Goal: Transaction & Acquisition: Purchase product/service

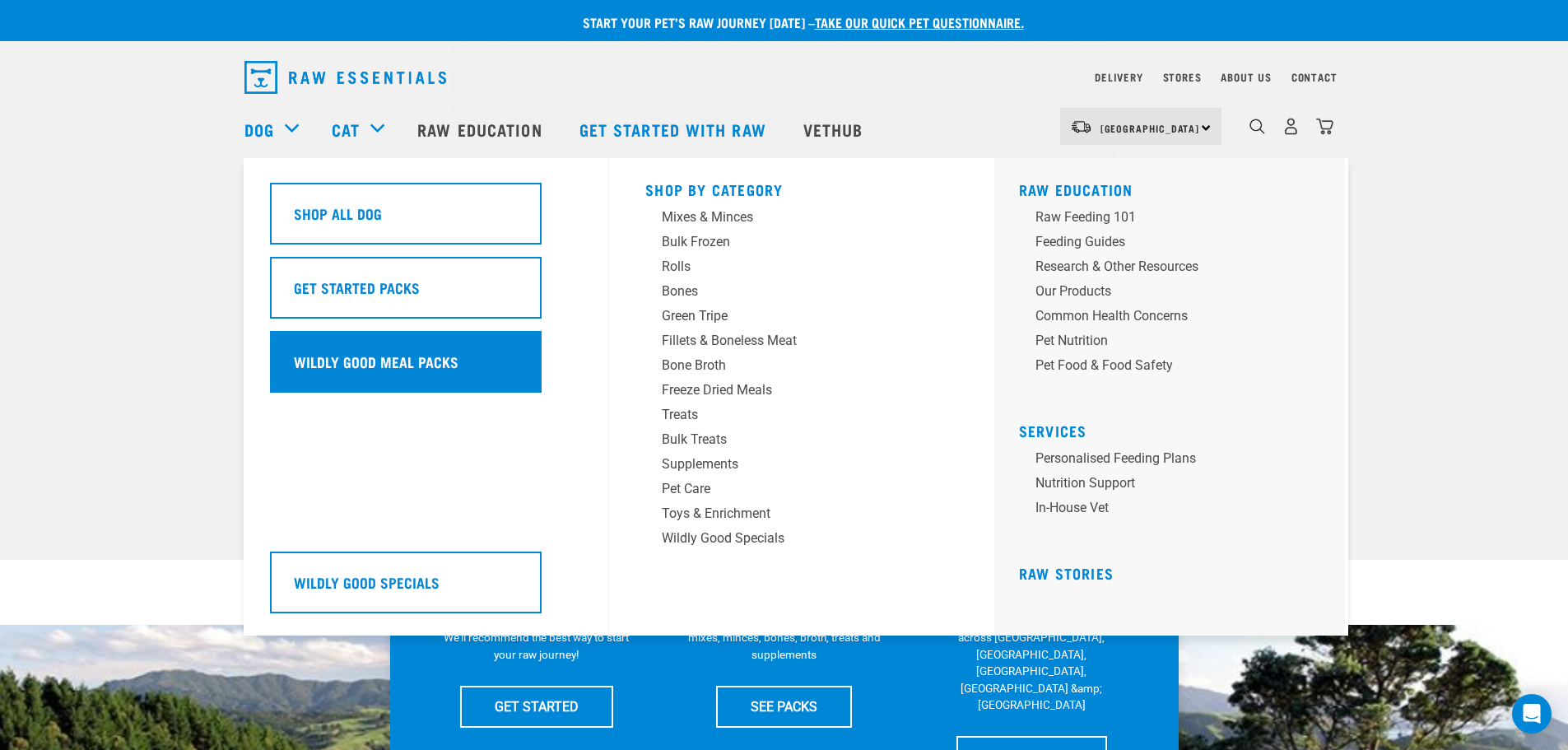
click at [344, 364] on h5 "Wildly Good Meal Packs" at bounding box center [375, 361] width 164 height 21
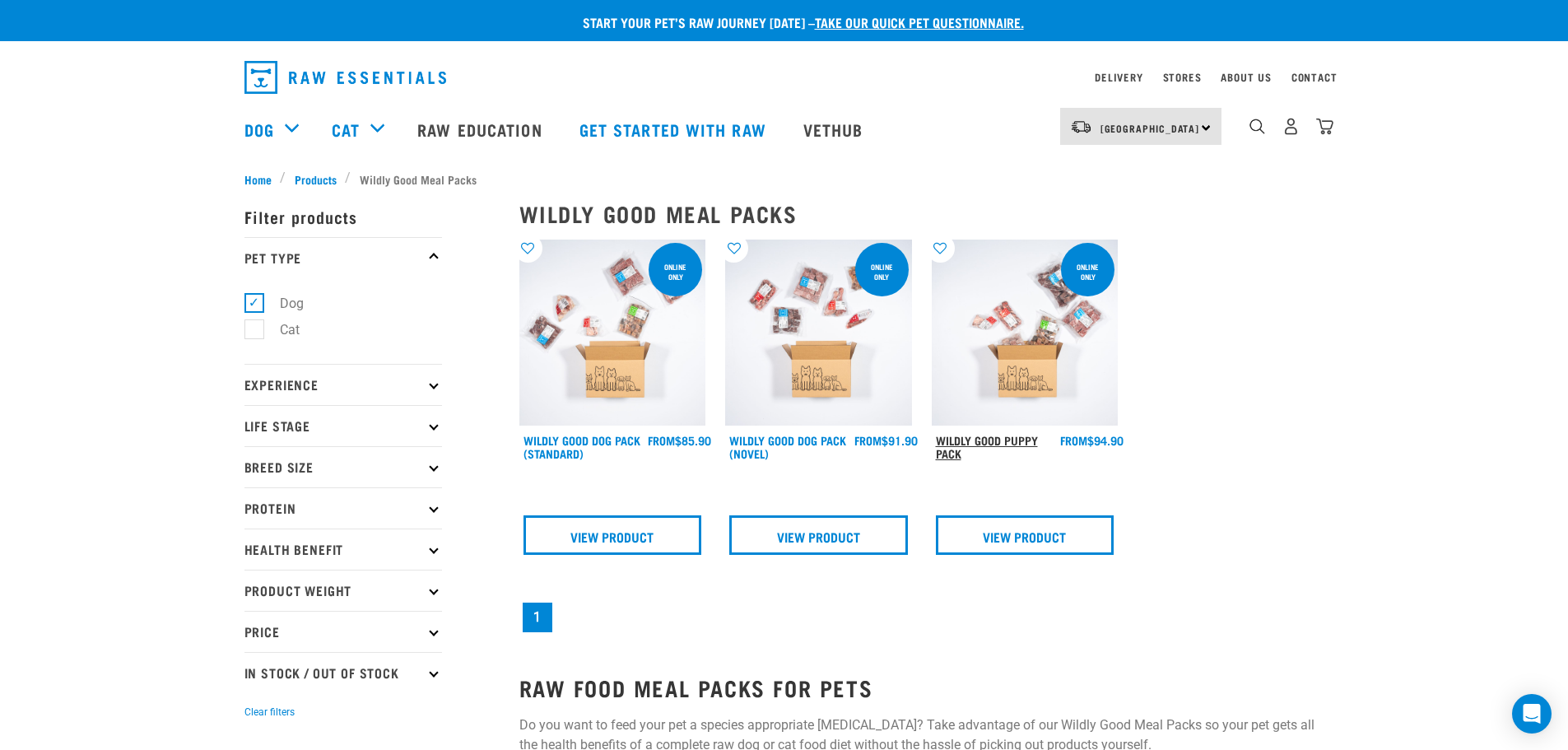
click at [947, 445] on link "Wildly Good Puppy Pack" at bounding box center [987, 446] width 102 height 19
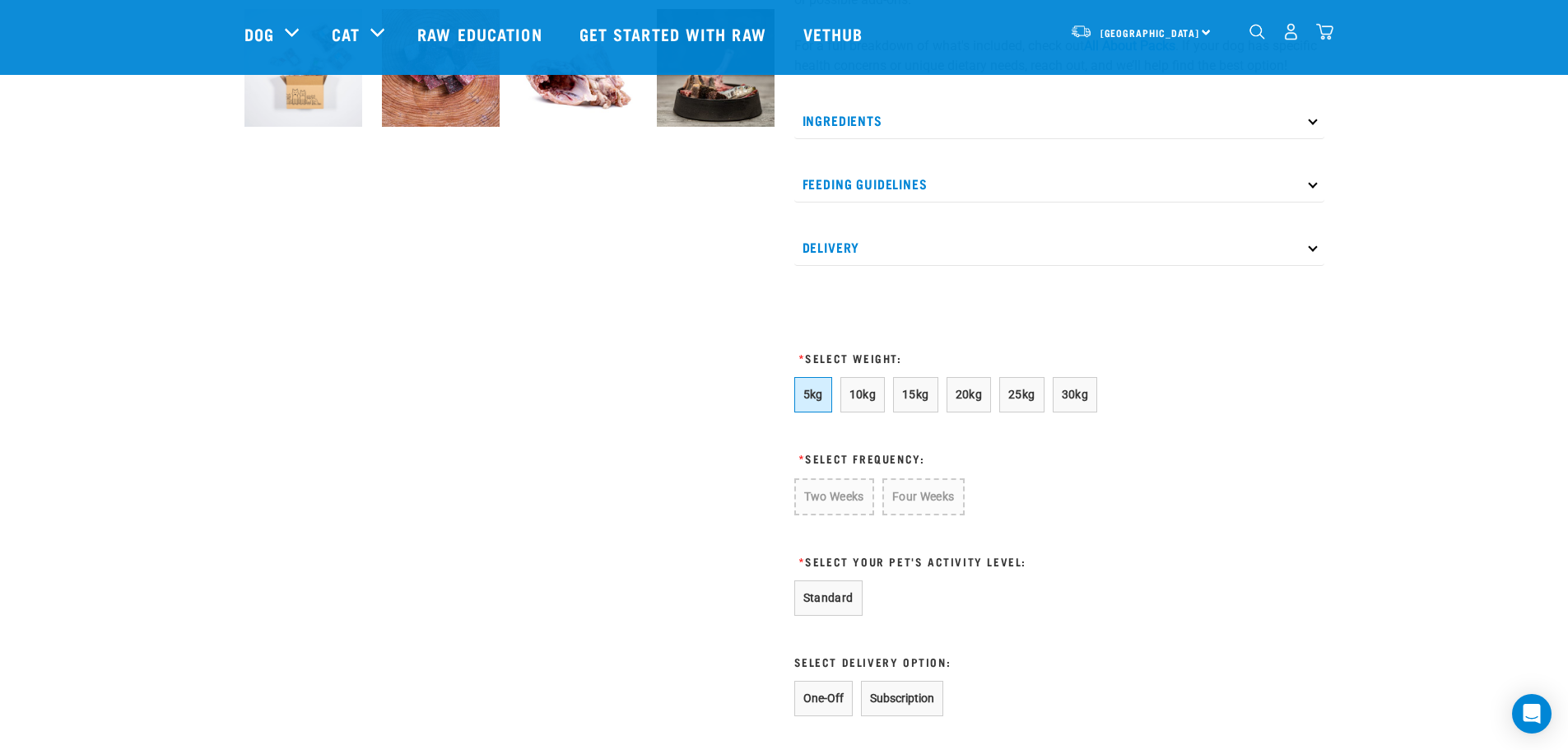
scroll to position [659, 0]
click at [809, 401] on span "5kg" at bounding box center [813, 393] width 20 height 13
click at [898, 515] on button "Four Weeks" at bounding box center [922, 496] width 81 height 37
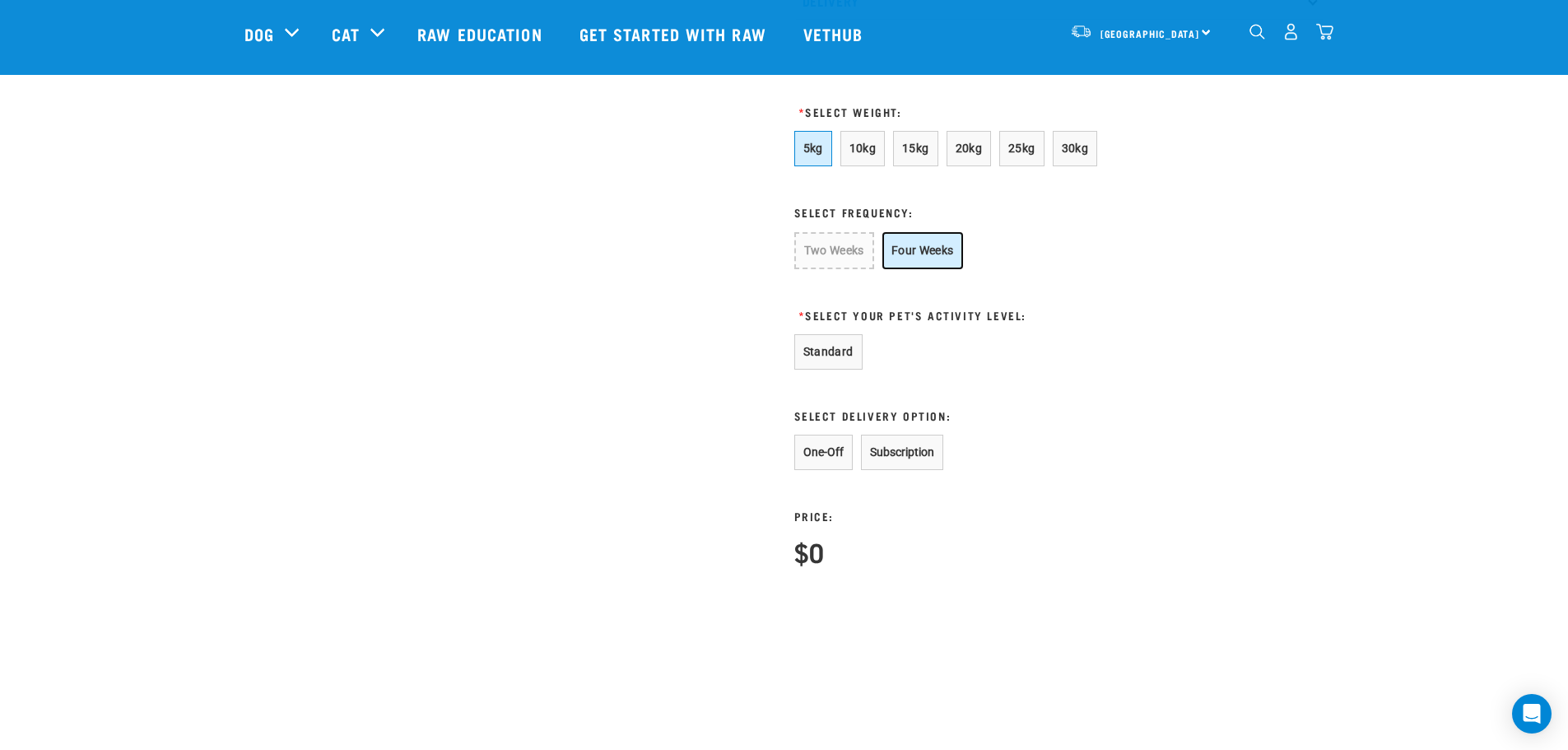
scroll to position [906, 0]
click at [819, 368] on button "Standard" at bounding box center [829, 350] width 69 height 35
click at [842, 468] on button "One-Off" at bounding box center [823, 451] width 59 height 35
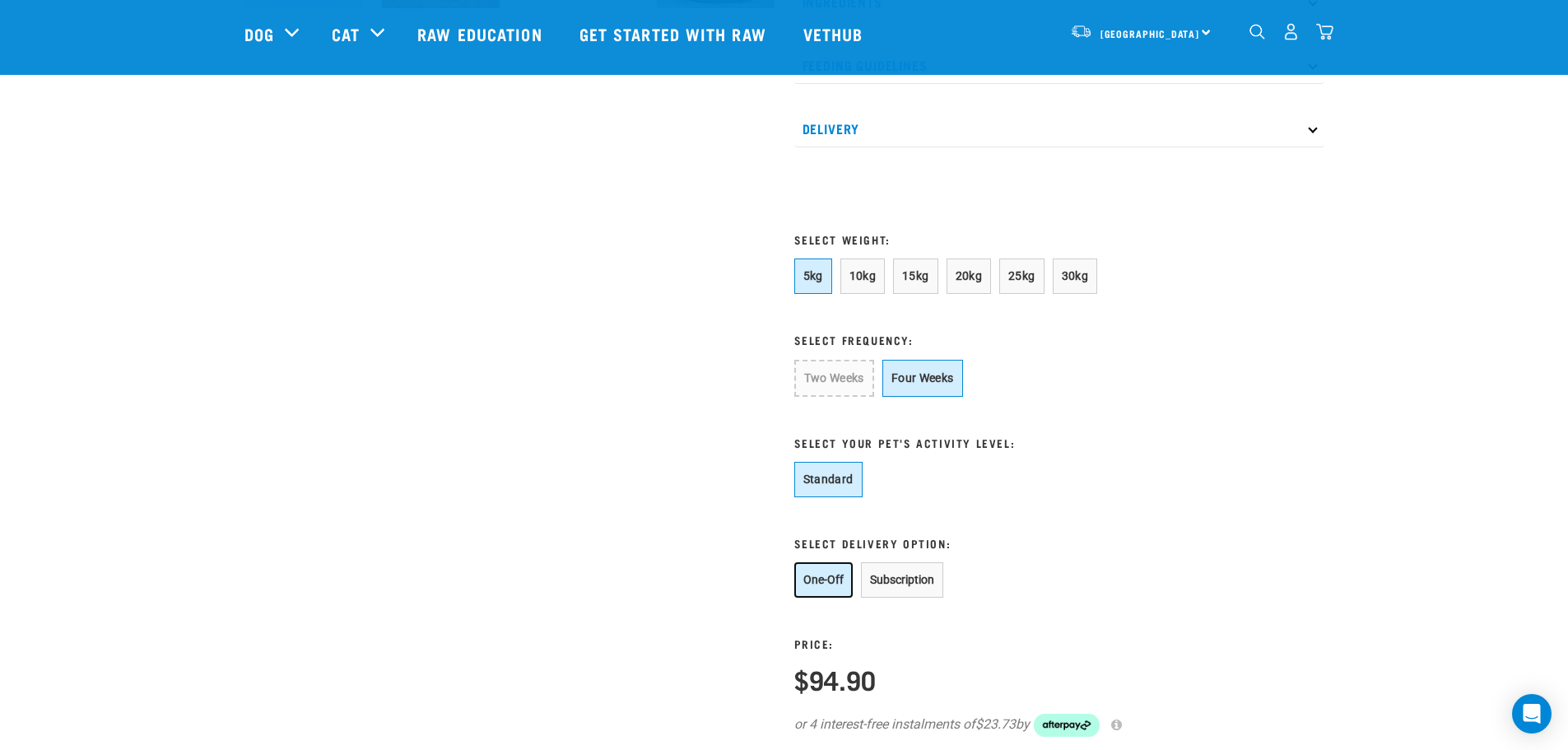
scroll to position [741, 0]
